Goal: Task Accomplishment & Management: Manage account settings

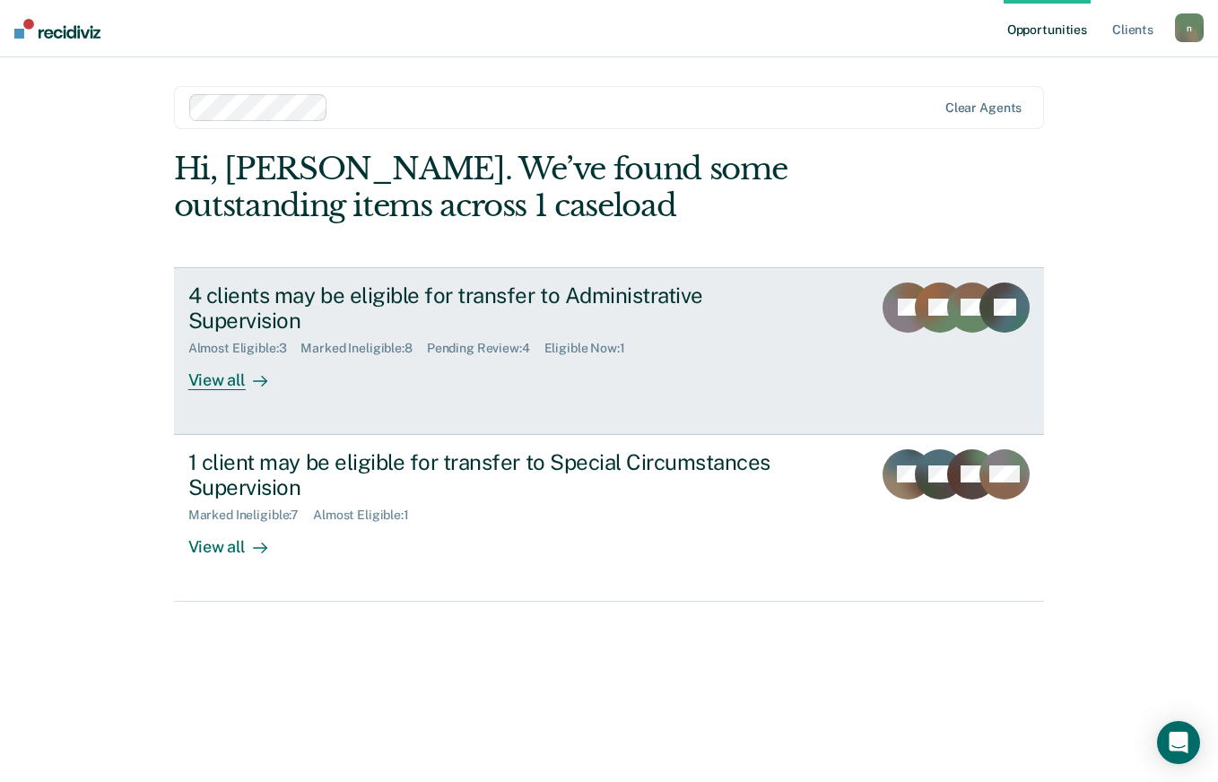
click at [510, 343] on div "4 clients may be eligible for transfer to Administrative Supervision Almost Eli…" at bounding box center [524, 336] width 672 height 108
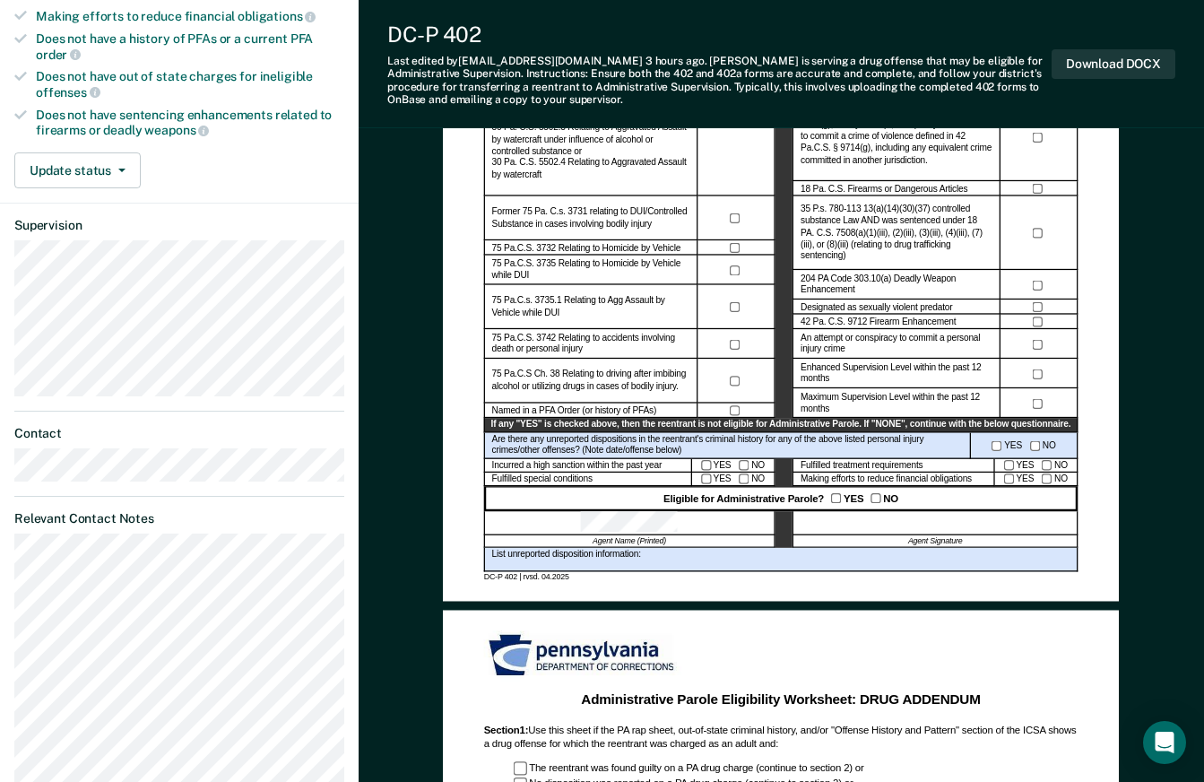
scroll to position [538, 0]
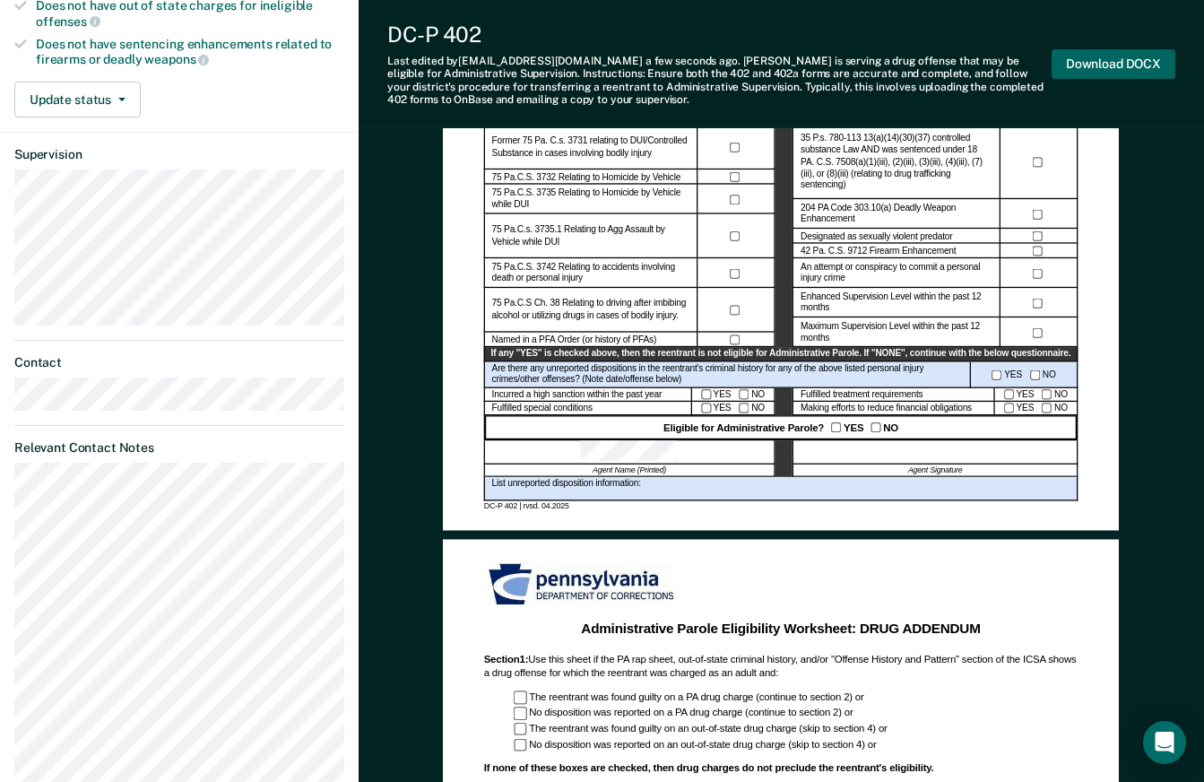
click at [1102, 68] on button "Download DOCX" at bounding box center [1114, 64] width 124 height 30
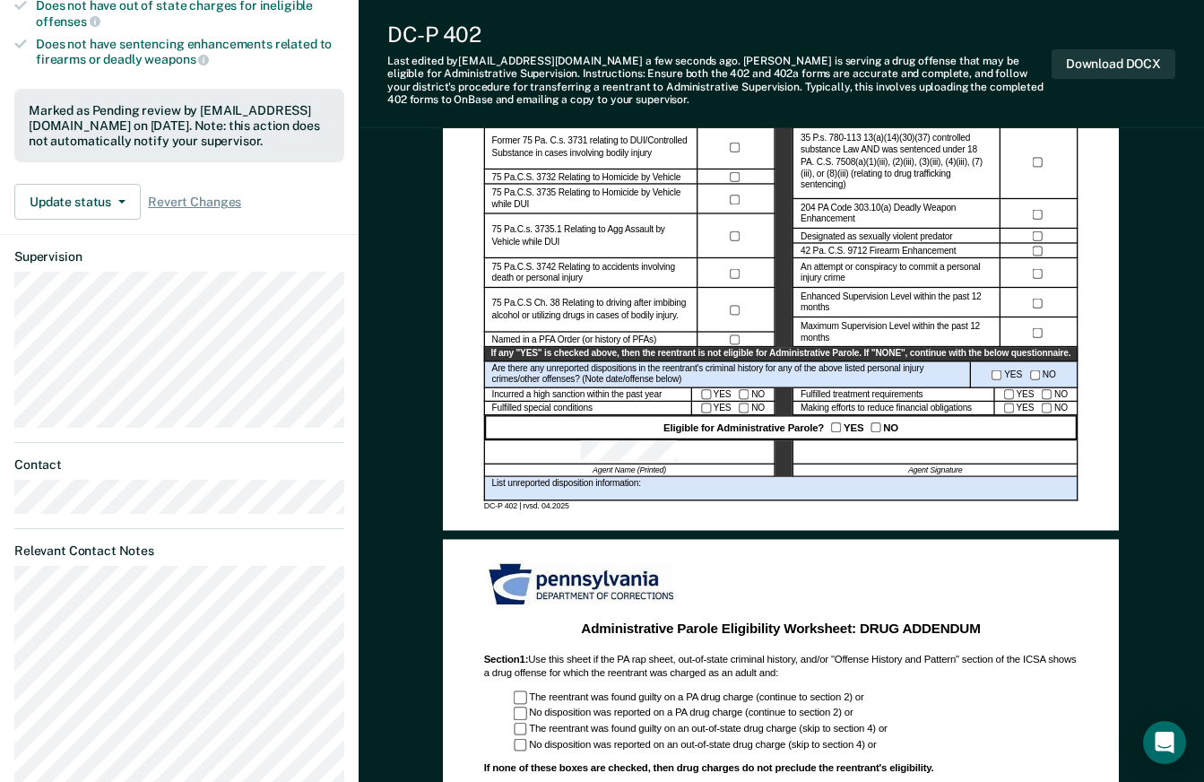
click at [409, 313] on div "Administrative Parole Eligibility Reentrant Name (Last, First) Parole No.: Date…" at bounding box center [781, 605] width 845 height 1987
click at [125, 203] on button "Update status" at bounding box center [77, 202] width 126 height 36
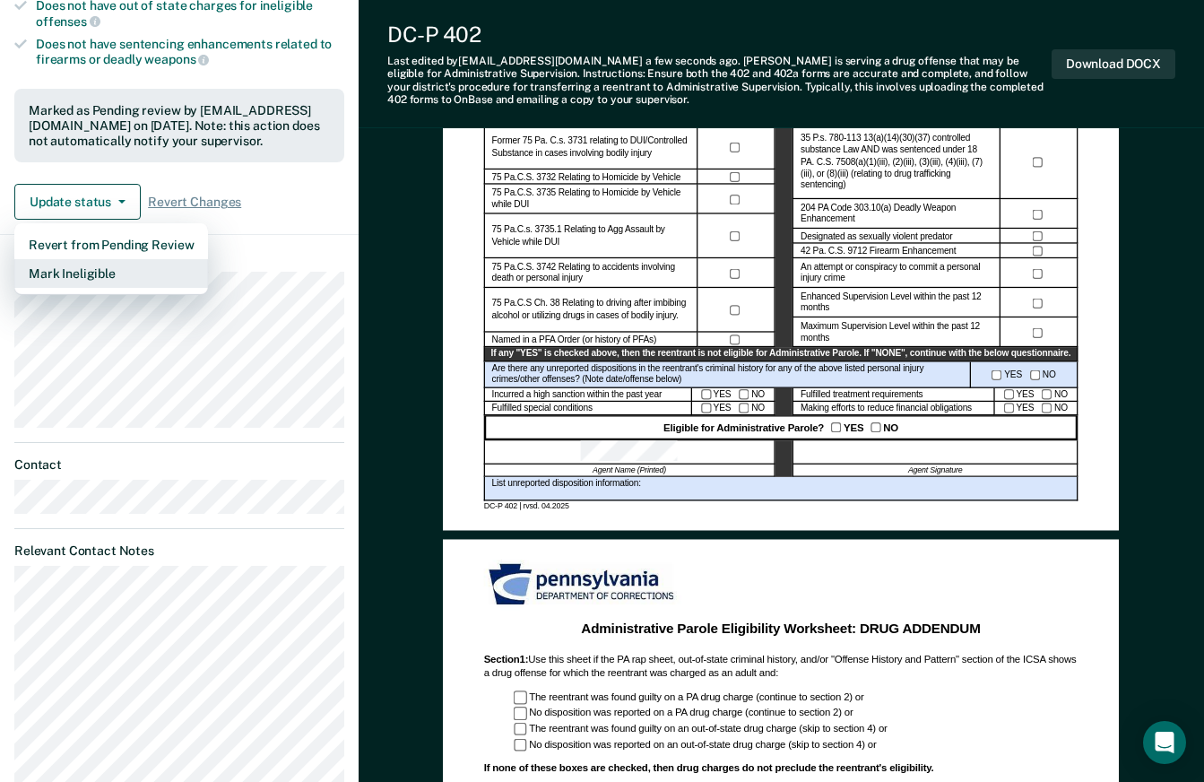
click at [108, 268] on button "Mark Ineligible" at bounding box center [111, 273] width 194 height 29
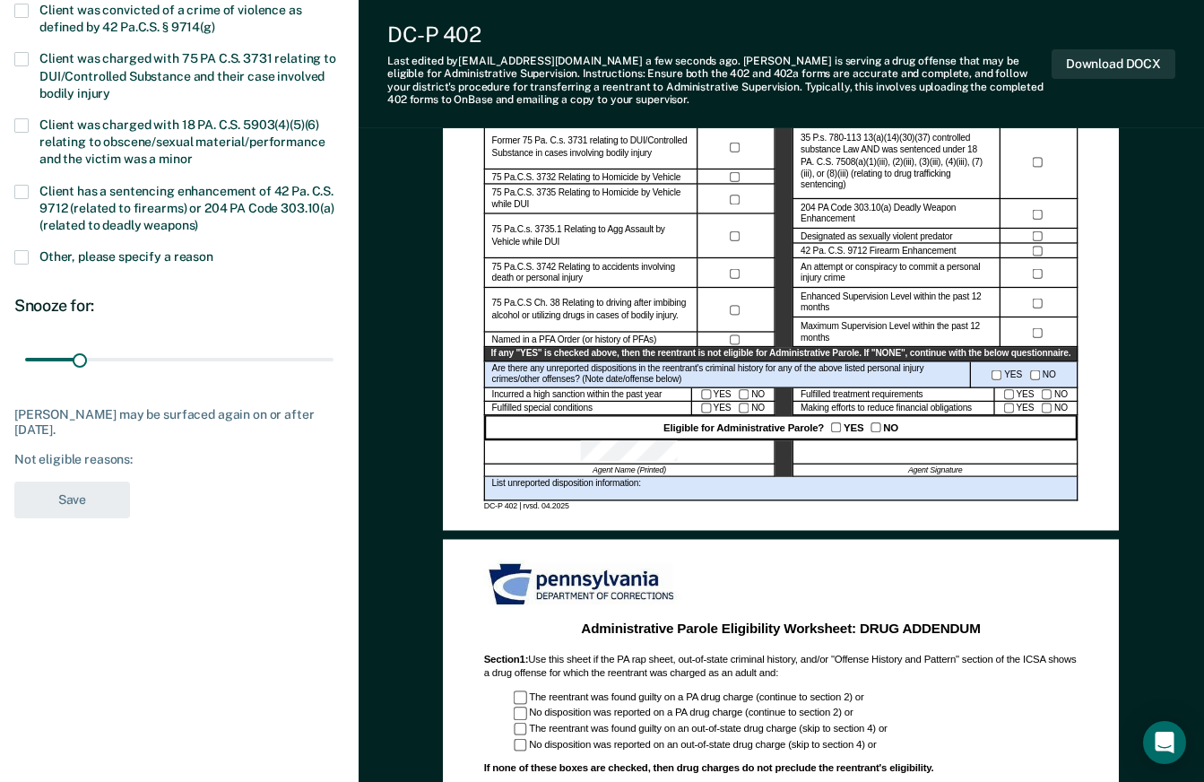
click at [78, 255] on span "Other, please specify a reason" at bounding box center [126, 256] width 174 height 14
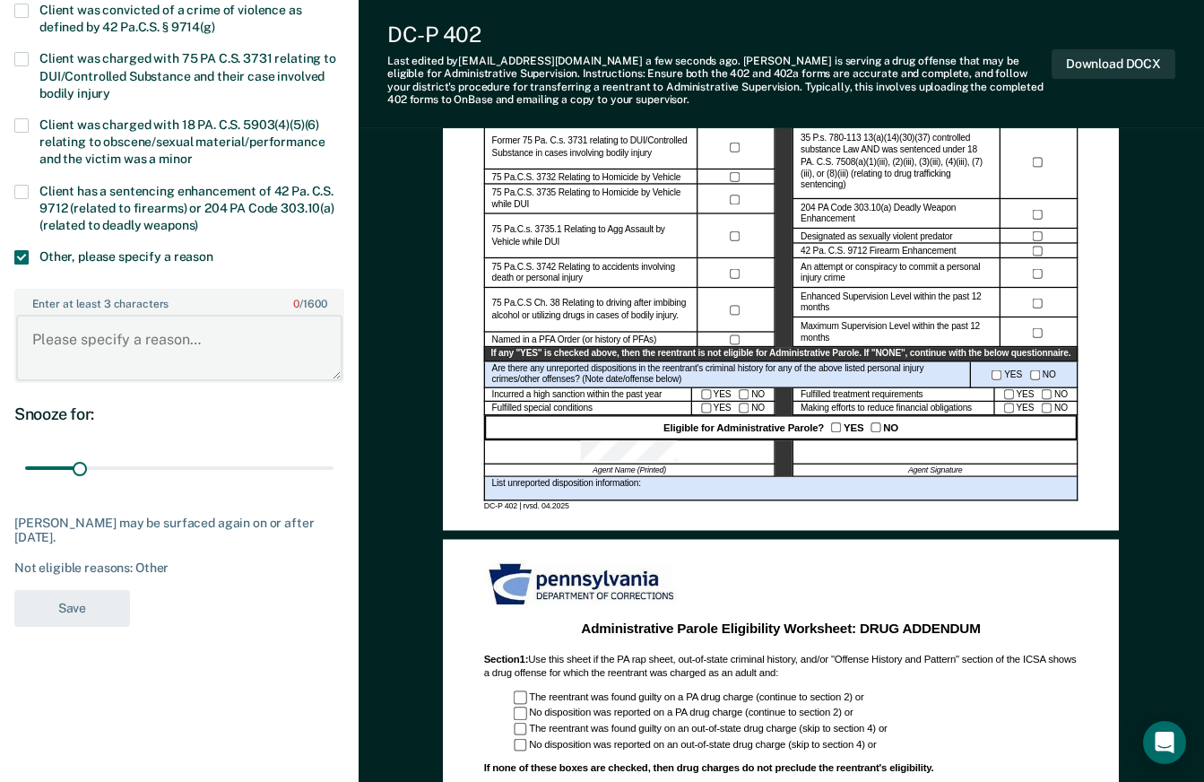
click at [112, 322] on textarea "Enter at least 3 characters 0 / 1600" at bounding box center [179, 348] width 326 height 66
type textarea "criminal history"
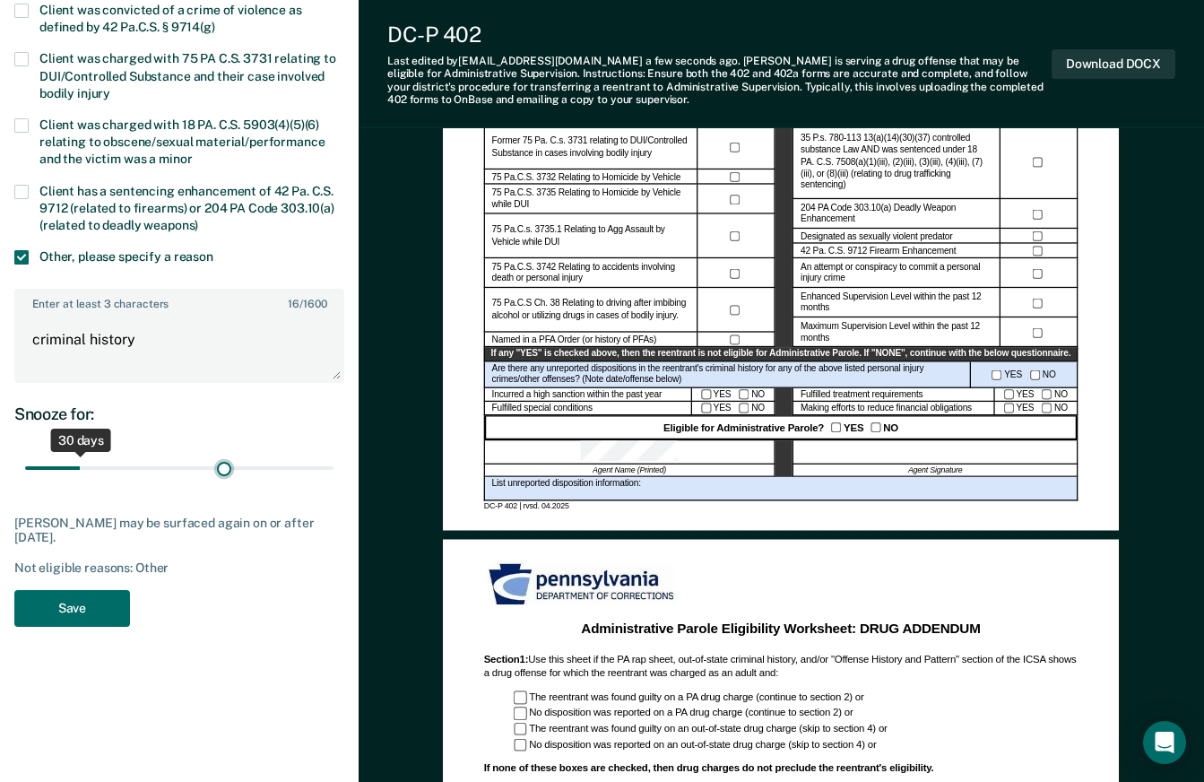
click at [225, 468] on input "range" at bounding box center [179, 468] width 308 height 31
type input "144"
click at [267, 467] on input "range" at bounding box center [179, 468] width 308 height 31
click at [120, 607] on button "Save" at bounding box center [72, 608] width 116 height 37
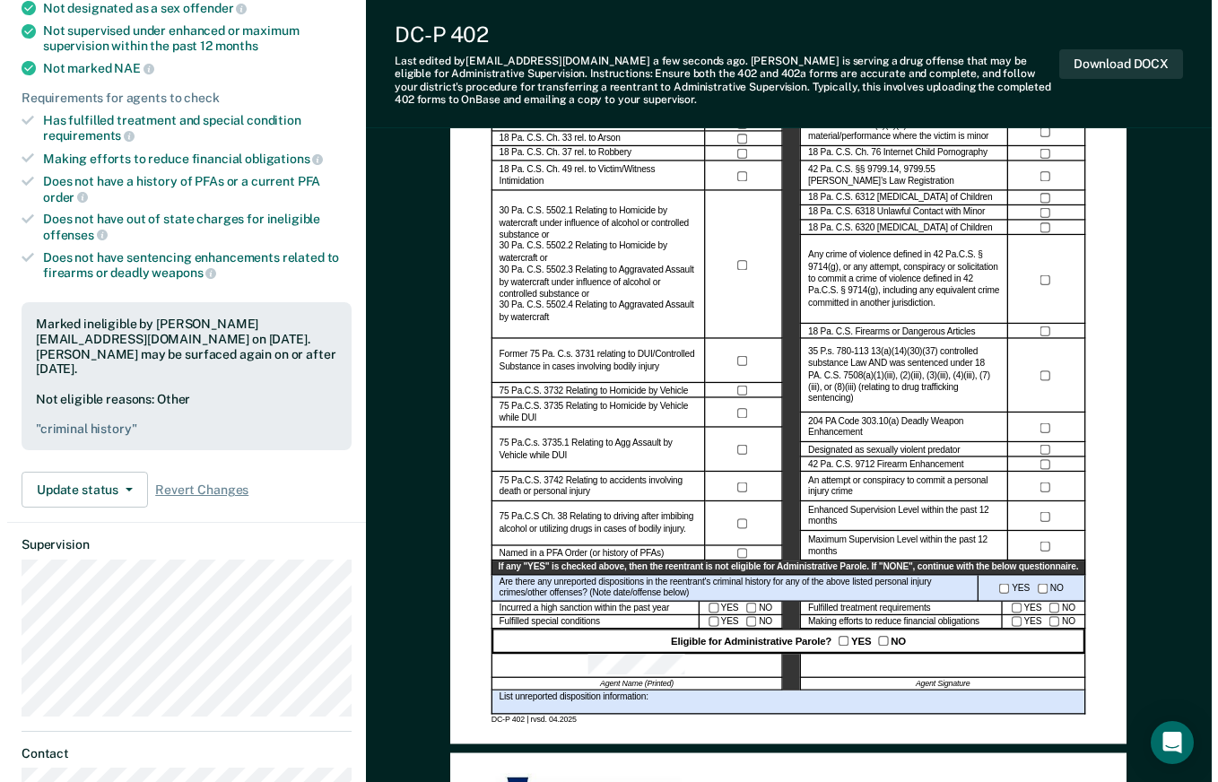
scroll to position [0, 0]
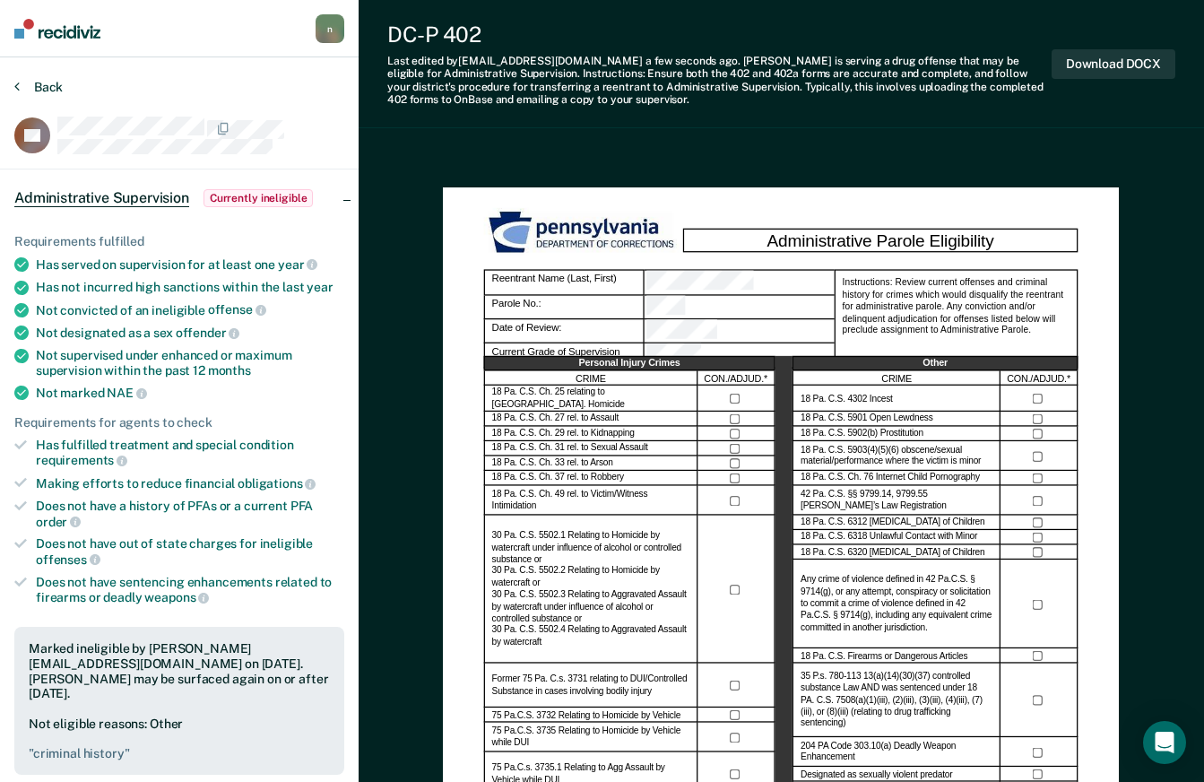
click at [47, 86] on button "Back" at bounding box center [38, 87] width 48 height 16
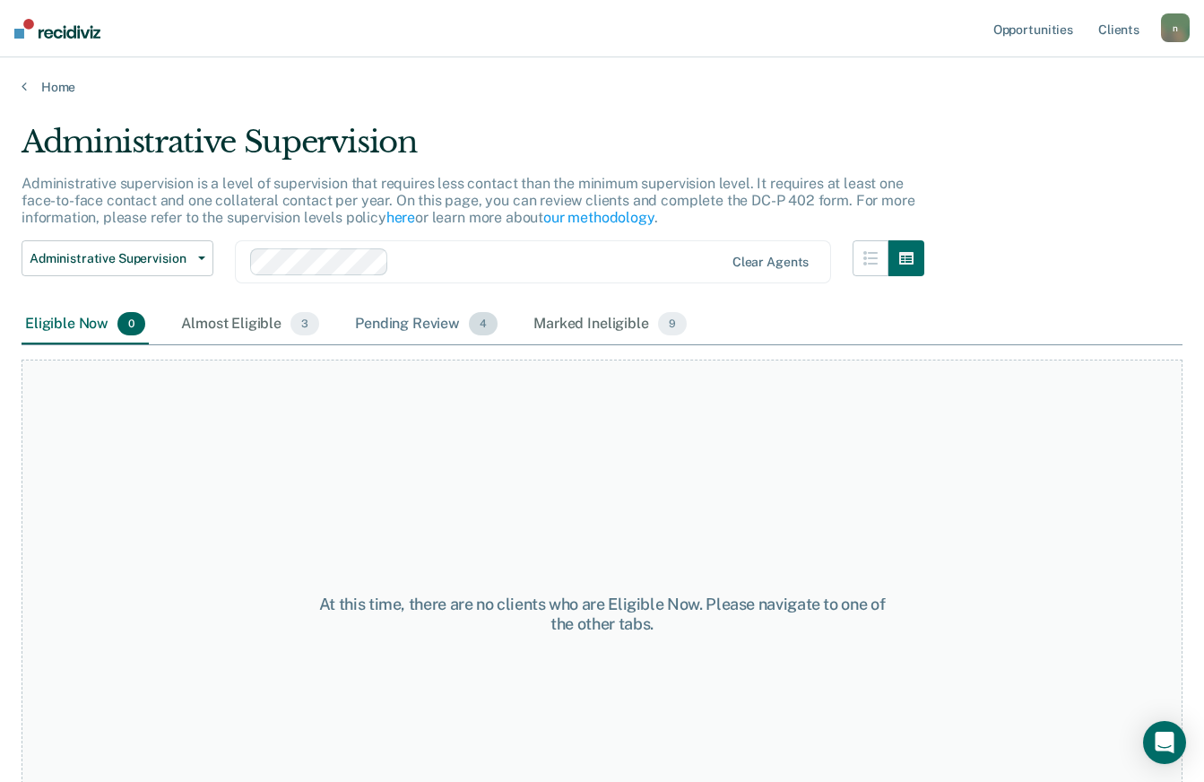
click at [446, 320] on div "Pending Review 4" at bounding box center [426, 324] width 150 height 39
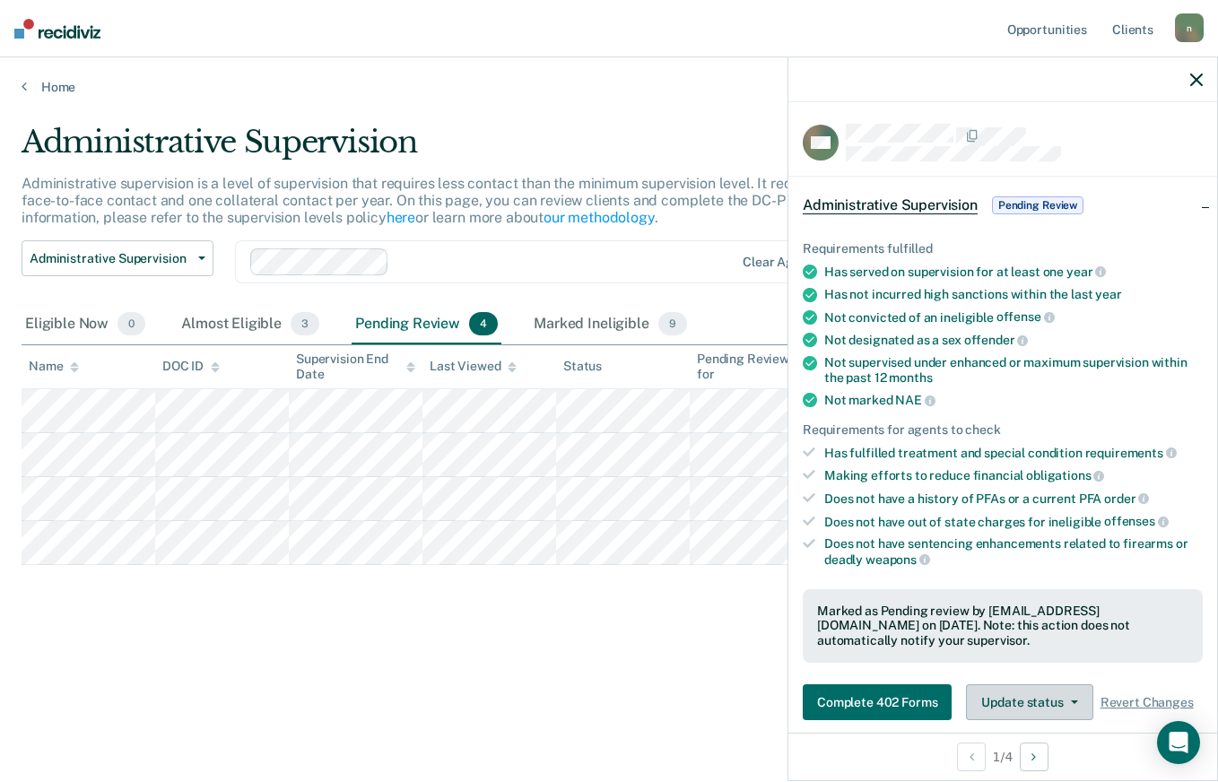
click at [998, 697] on button "Update status" at bounding box center [1029, 702] width 126 height 36
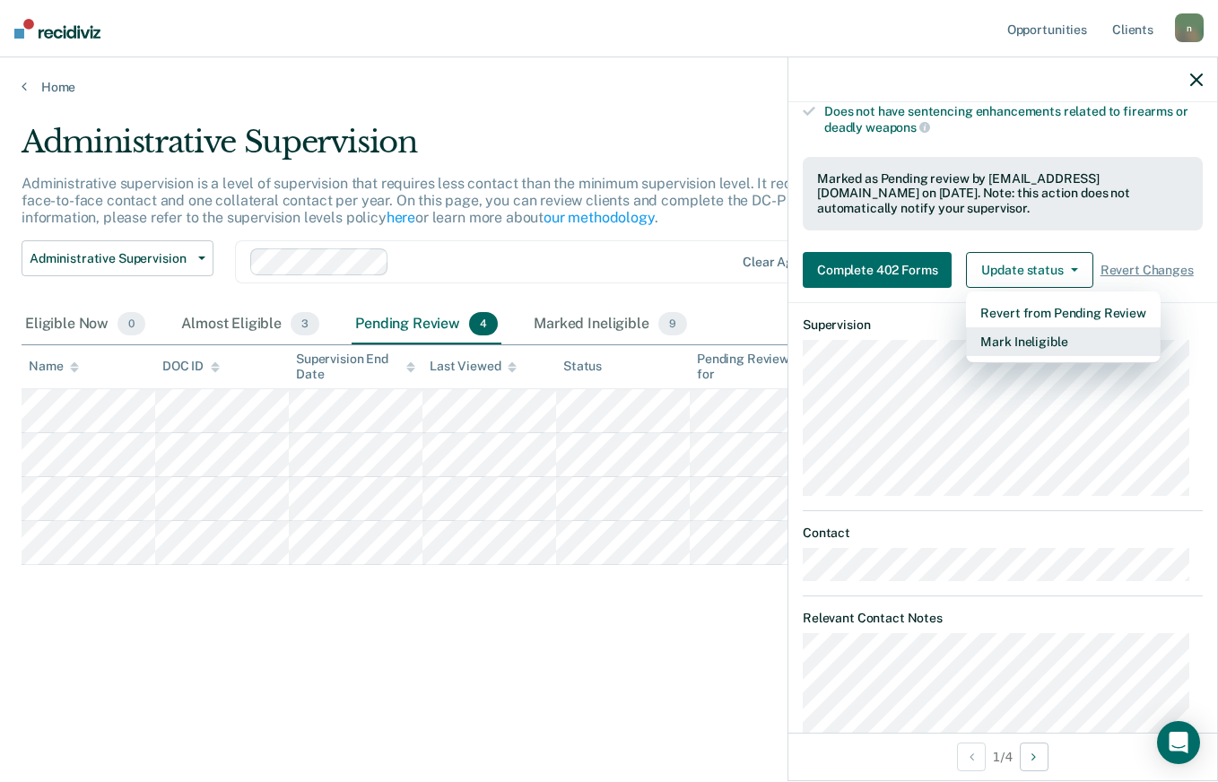
scroll to position [473, 0]
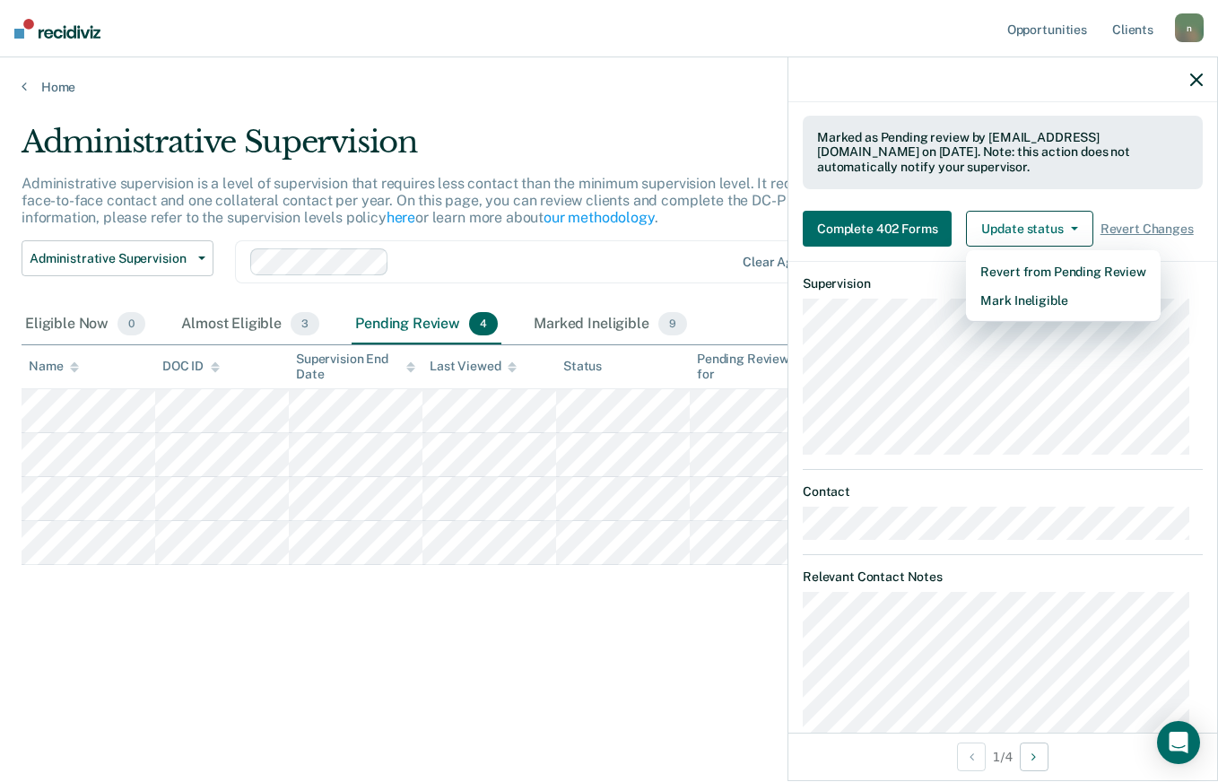
click at [732, 641] on div "Administrative Supervision Administrative supervision is a level of supervision…" at bounding box center [609, 386] width 1175 height 524
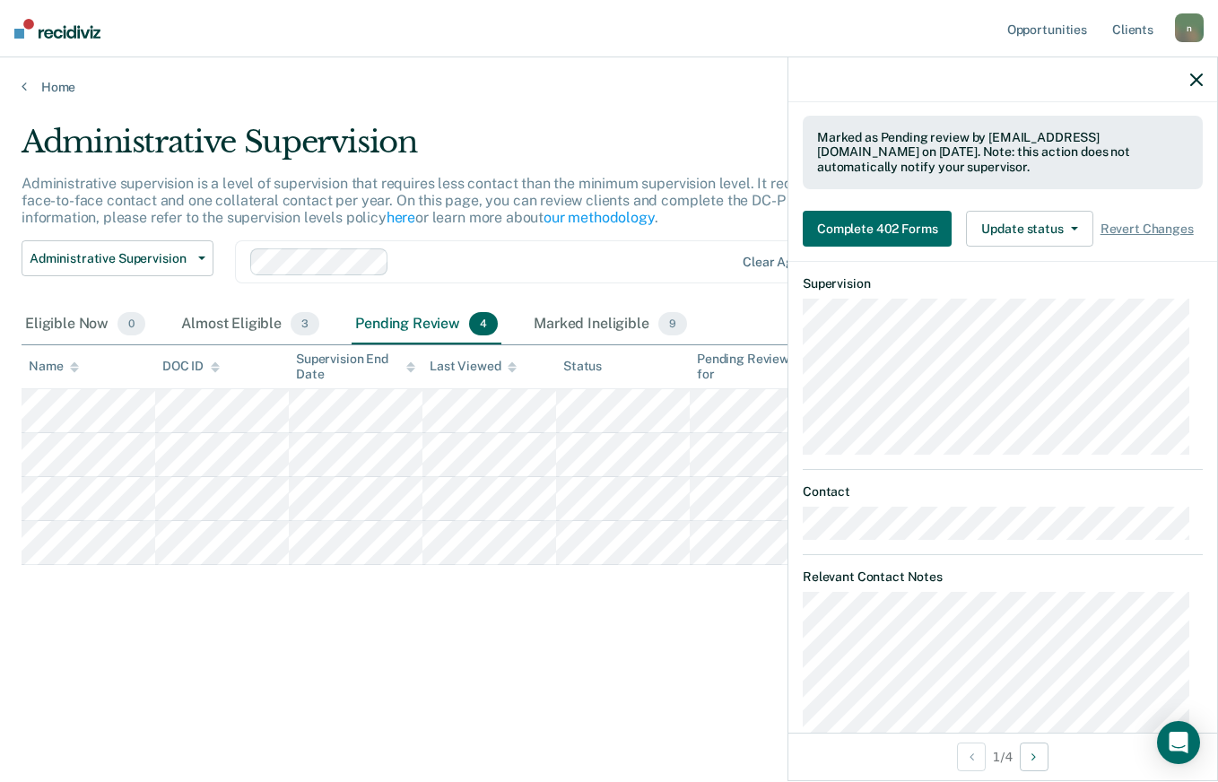
click at [1194, 80] on icon "button" at bounding box center [1196, 80] width 13 height 13
